Goal: Find specific page/section: Find specific page/section

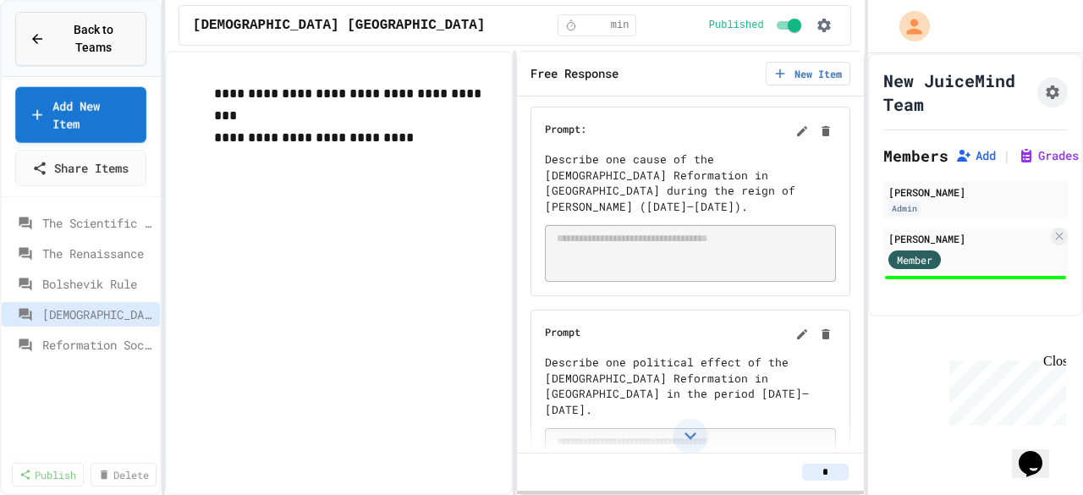
click at [81, 42] on button "Back to Teams" at bounding box center [80, 39] width 131 height 54
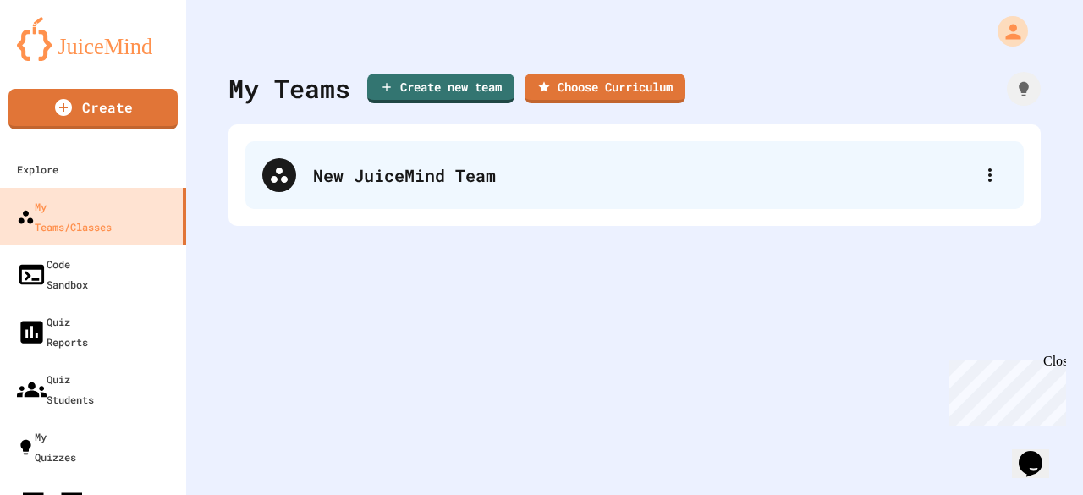
click at [338, 177] on div "New JuiceMind Team" at bounding box center [643, 174] width 660 height 25
